Goal: Find specific page/section: Find specific page/section

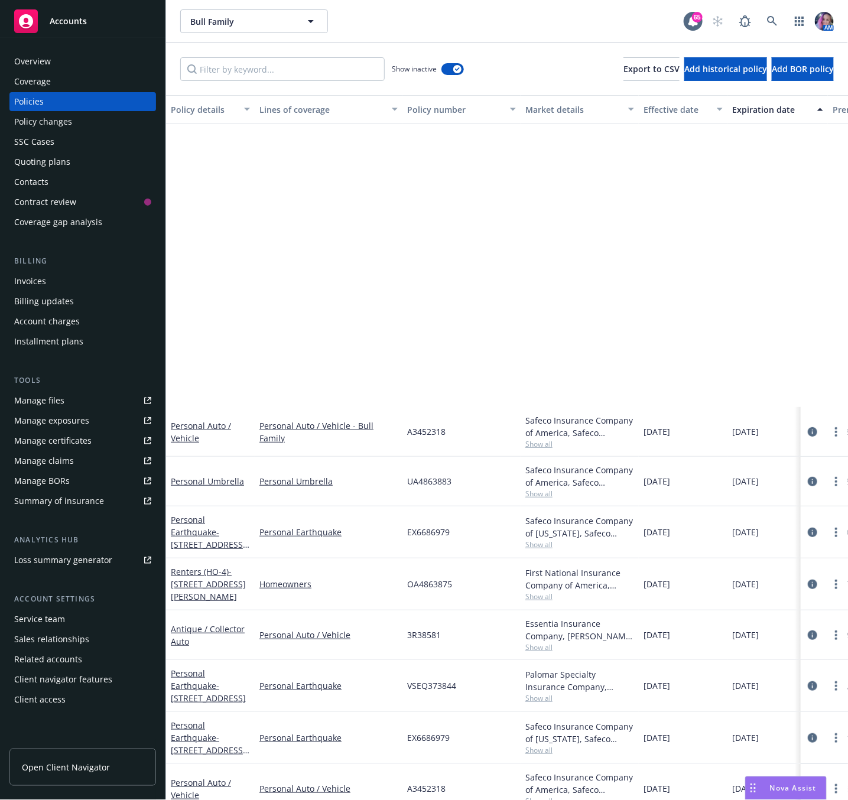
scroll to position [355, 0]
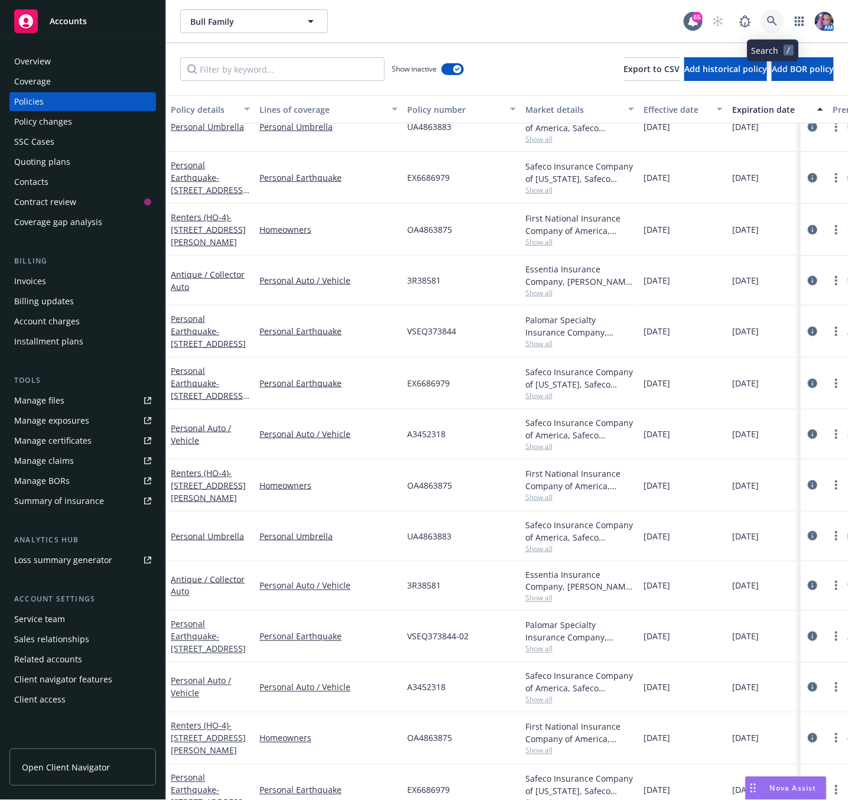
click at [779, 20] on link at bounding box center [773, 21] width 24 height 24
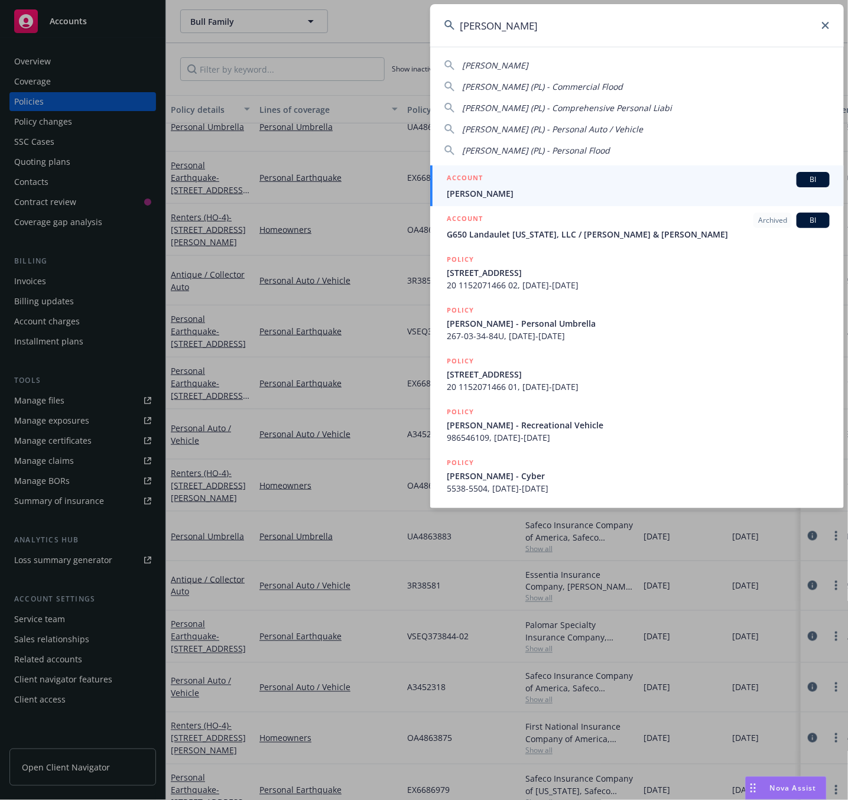
type input "[PERSON_NAME]"
click at [573, 177] on div "ACCOUNT BI" at bounding box center [638, 179] width 383 height 15
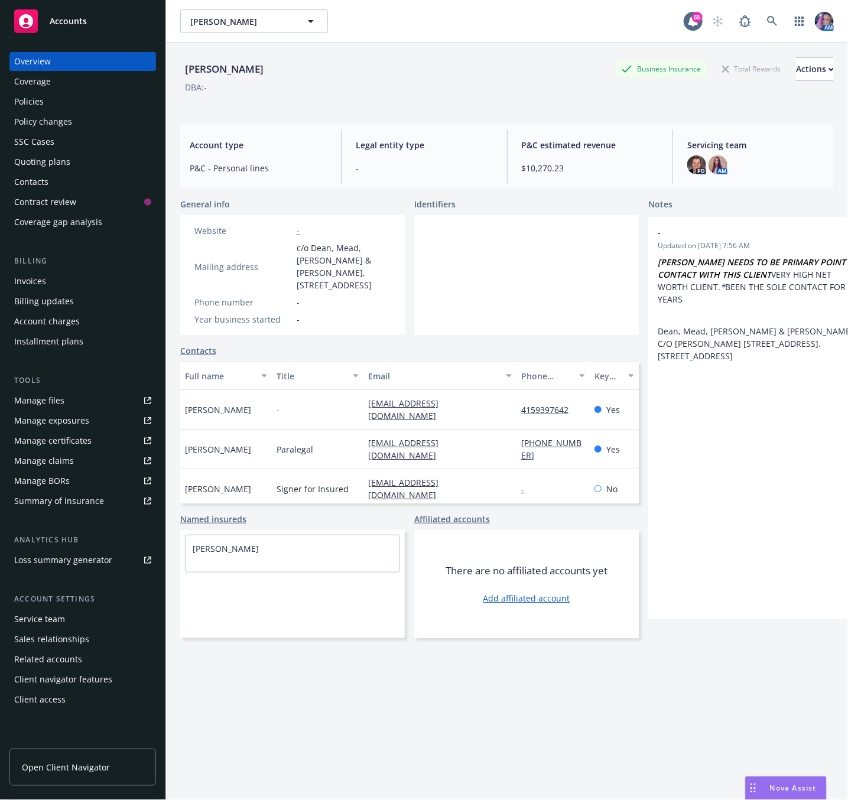
click at [40, 92] on div "Policies" at bounding box center [29, 101] width 30 height 19
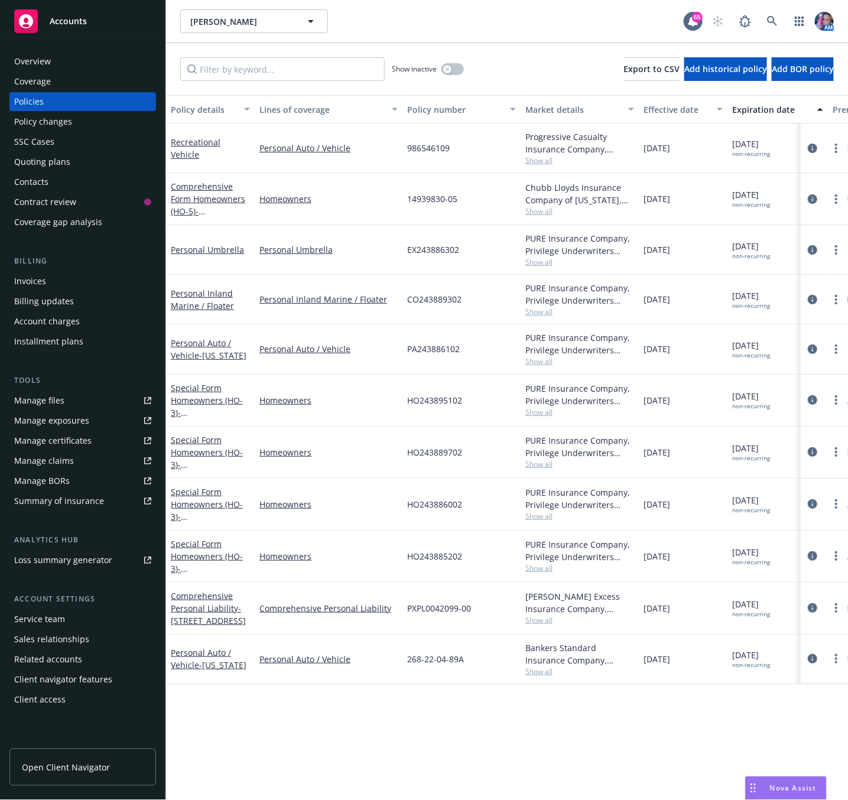
click at [416, 300] on span "CO243889302" at bounding box center [434, 299] width 54 height 12
